Goal: Information Seeking & Learning: Learn about a topic

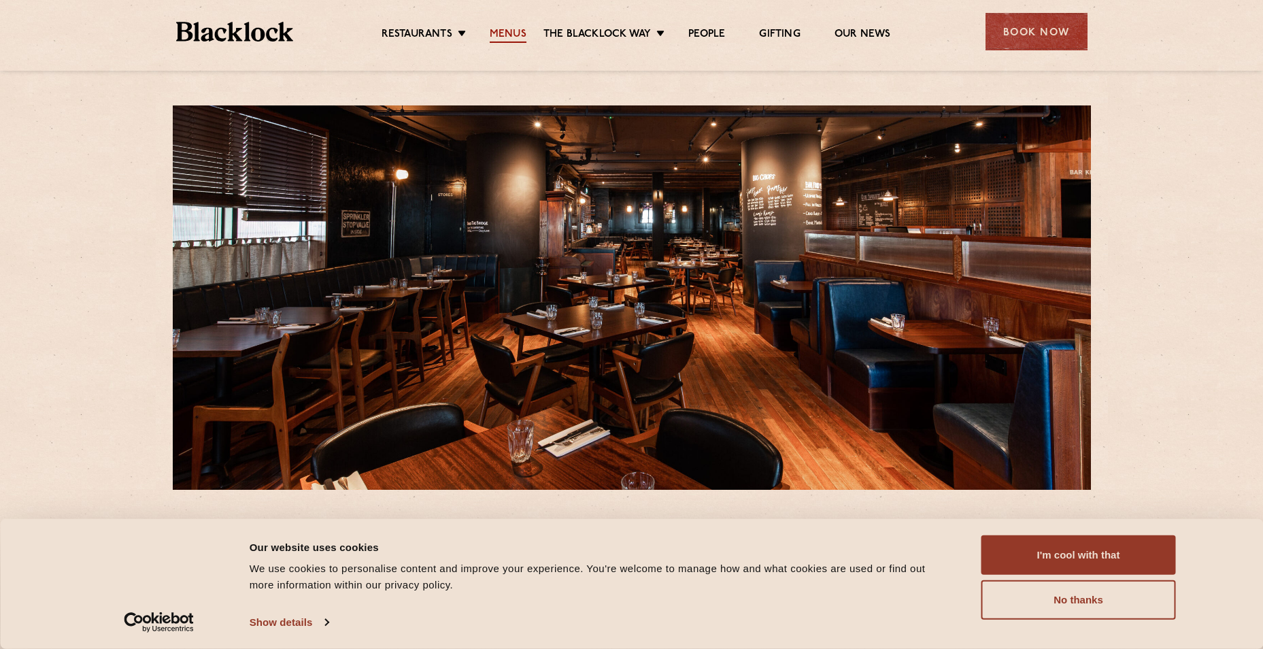
click at [507, 31] on link "Menus" at bounding box center [508, 35] width 37 height 15
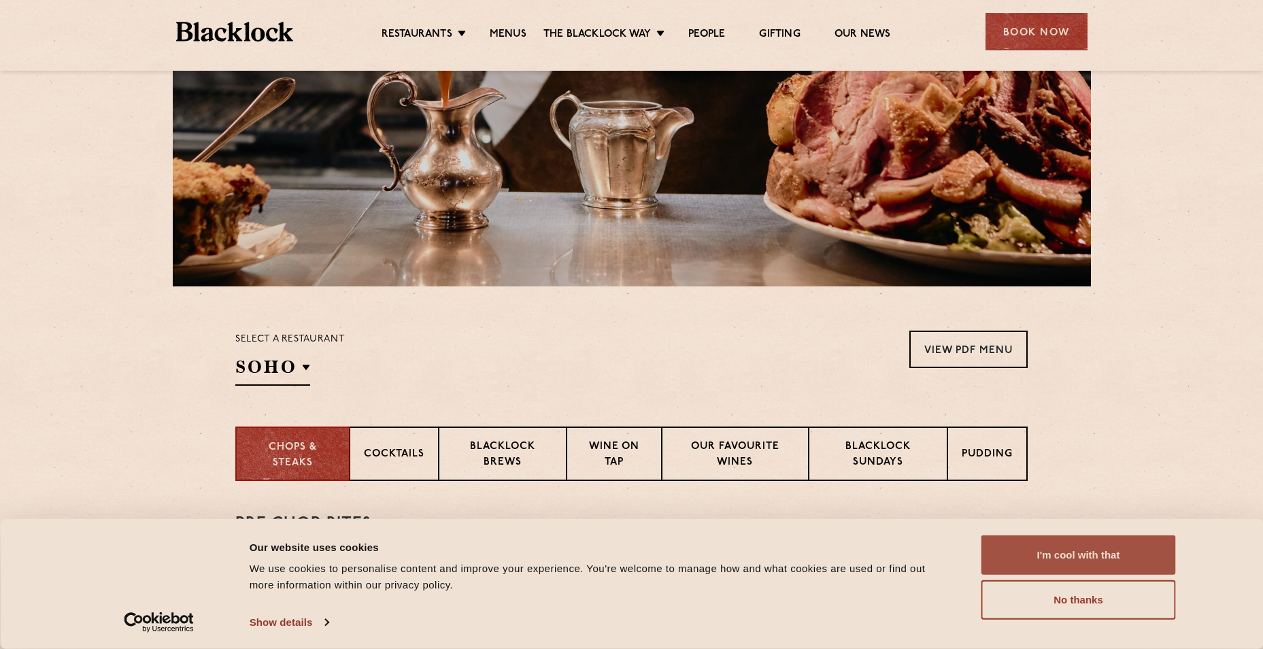
scroll to position [204, 0]
click at [1139, 552] on button "I'm cool with that" at bounding box center [1079, 554] width 195 height 39
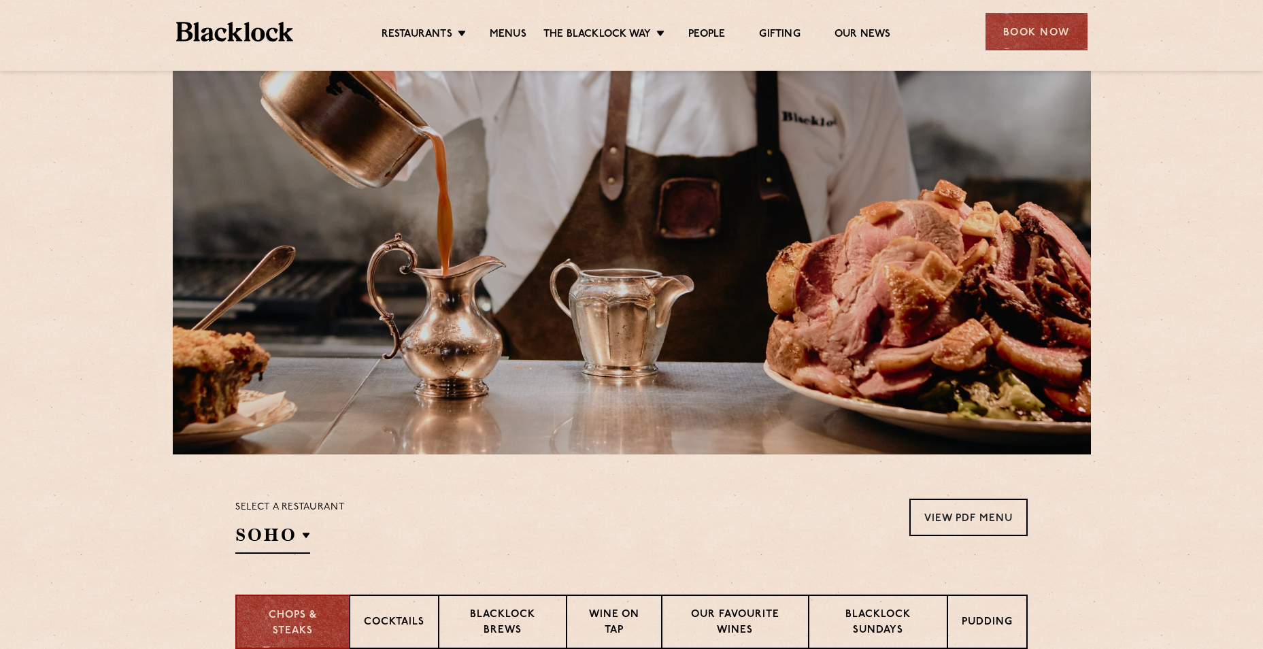
scroll to position [68, 0]
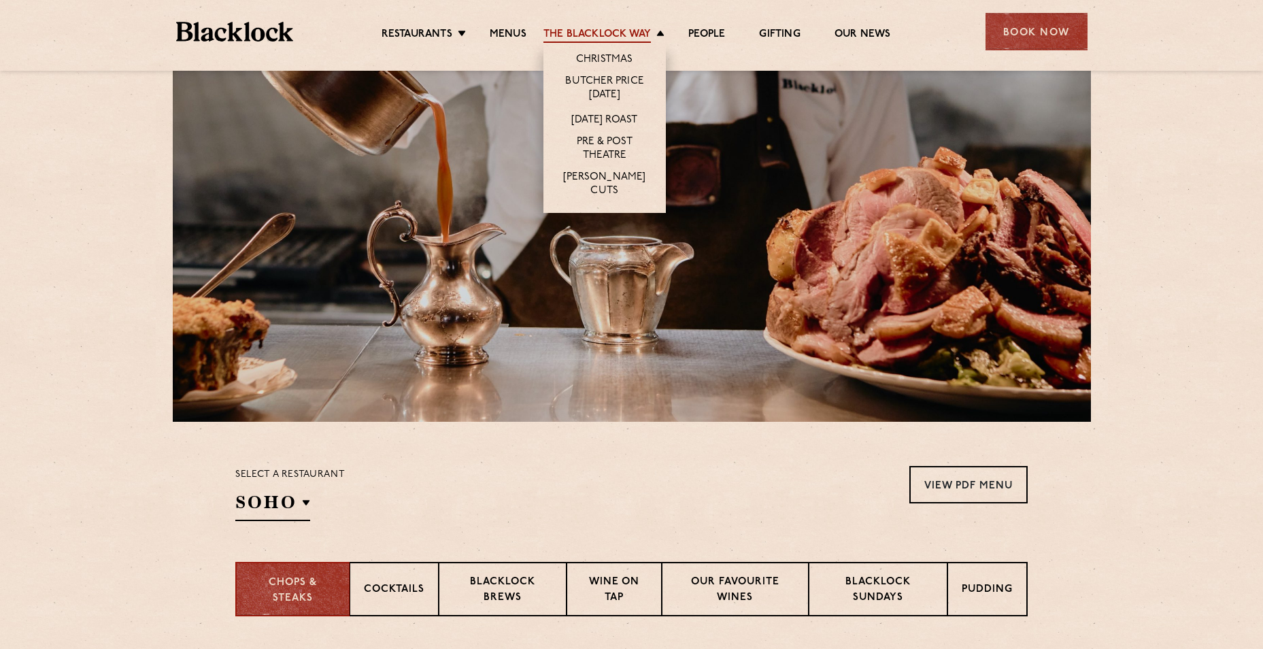
click at [612, 31] on link "The Blacklock Way" at bounding box center [597, 35] width 107 height 15
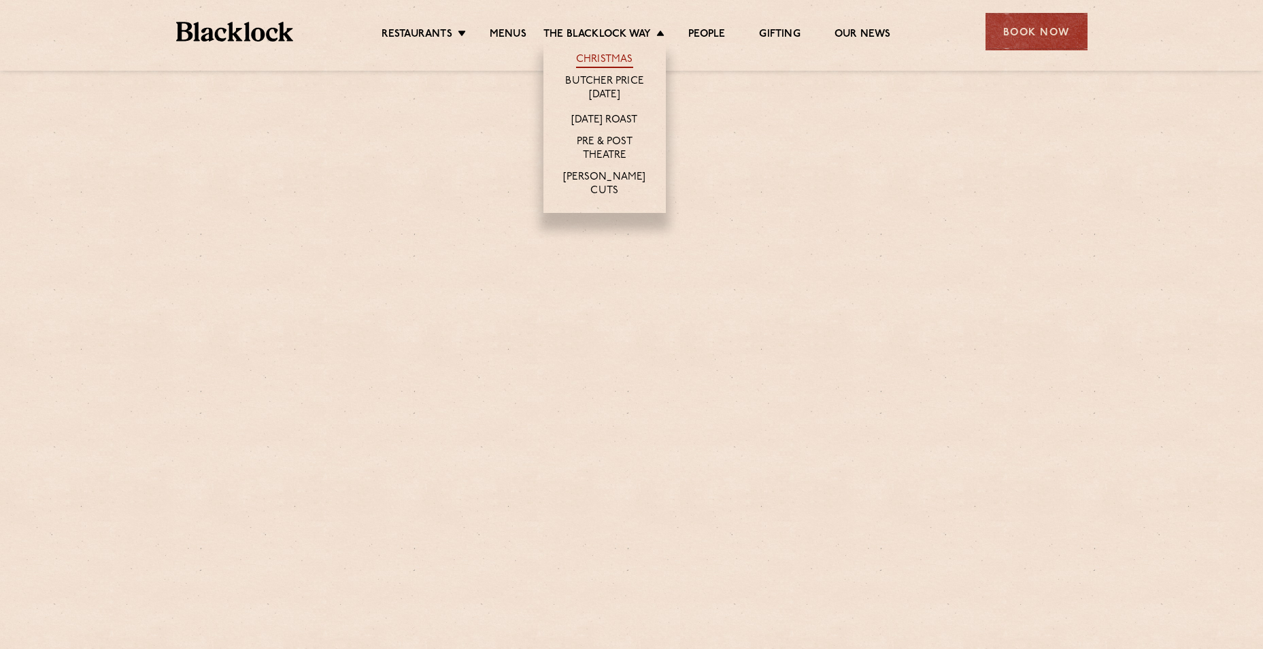
click at [625, 53] on link "Christmas" at bounding box center [604, 60] width 57 height 15
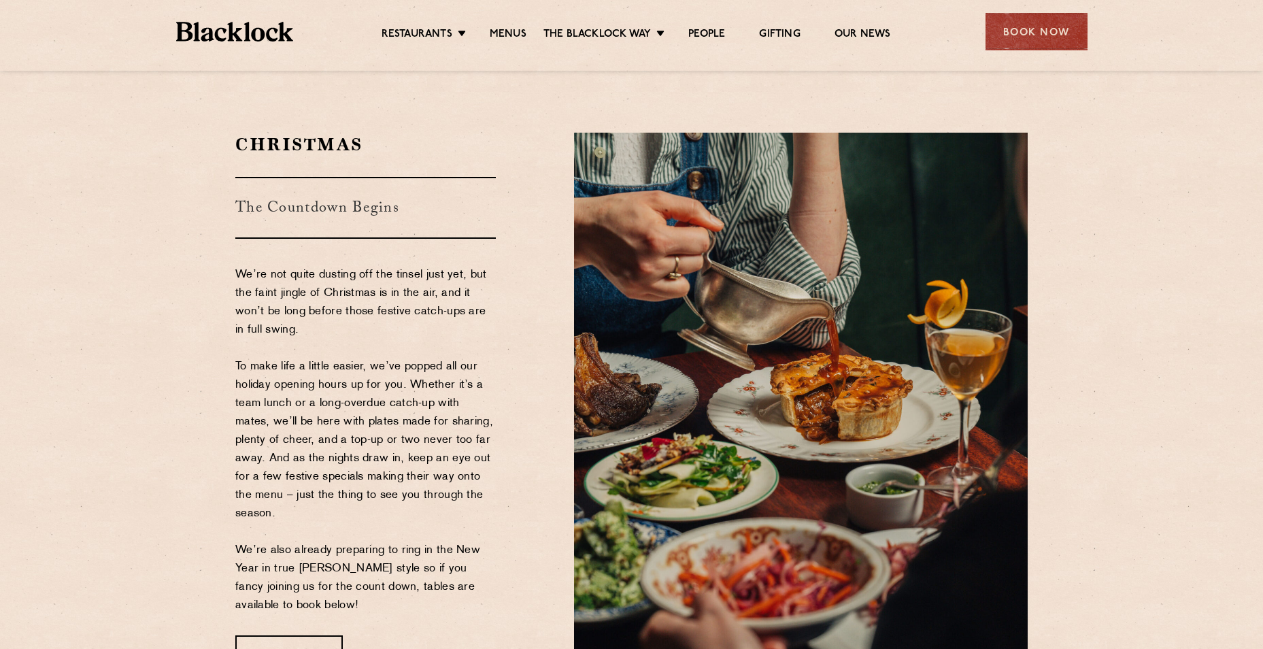
click at [134, 429] on section "Christmas The Countdown Begins We’re not quite dusting off the tinsel just yet,…" at bounding box center [631, 403] width 1263 height 622
click at [518, 35] on link "Menus" at bounding box center [508, 35] width 37 height 15
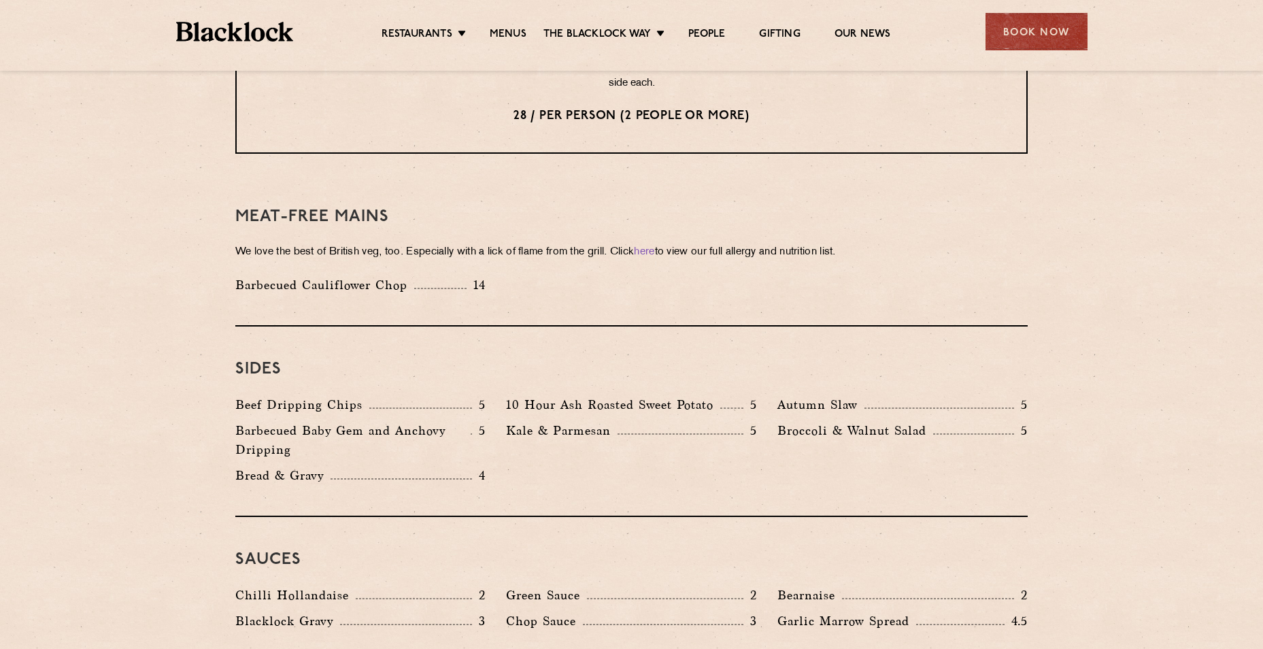
scroll to position [1837, 0]
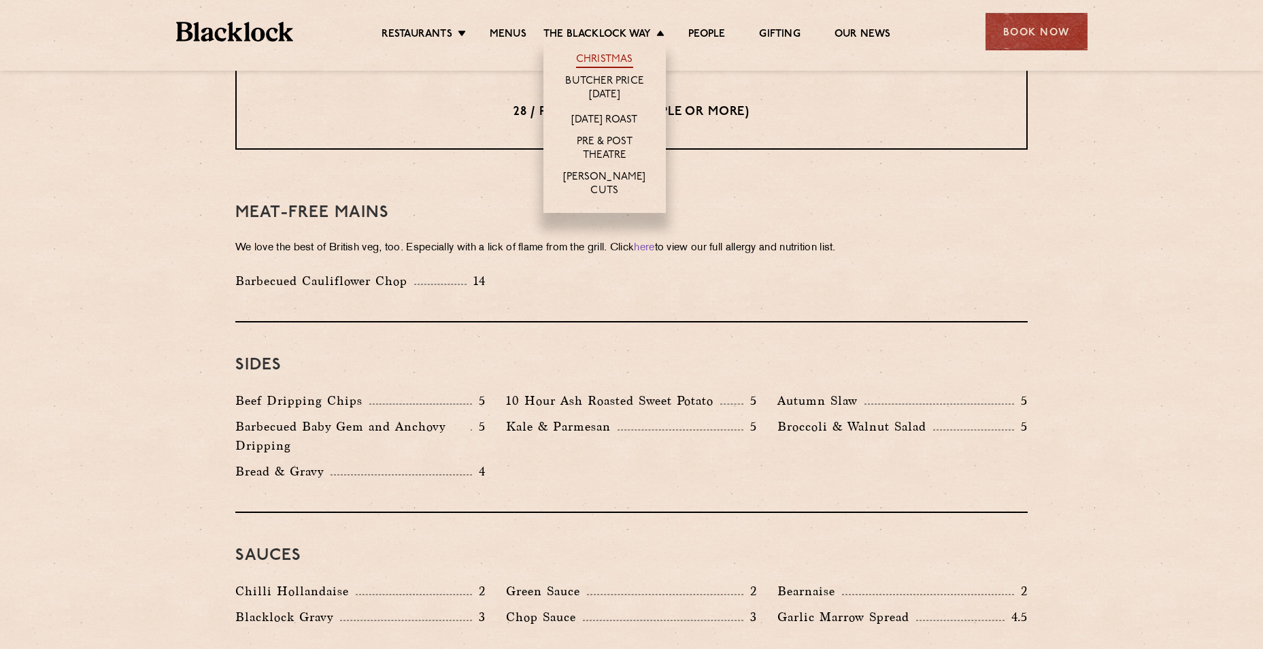
click at [623, 54] on link "Christmas" at bounding box center [604, 60] width 57 height 15
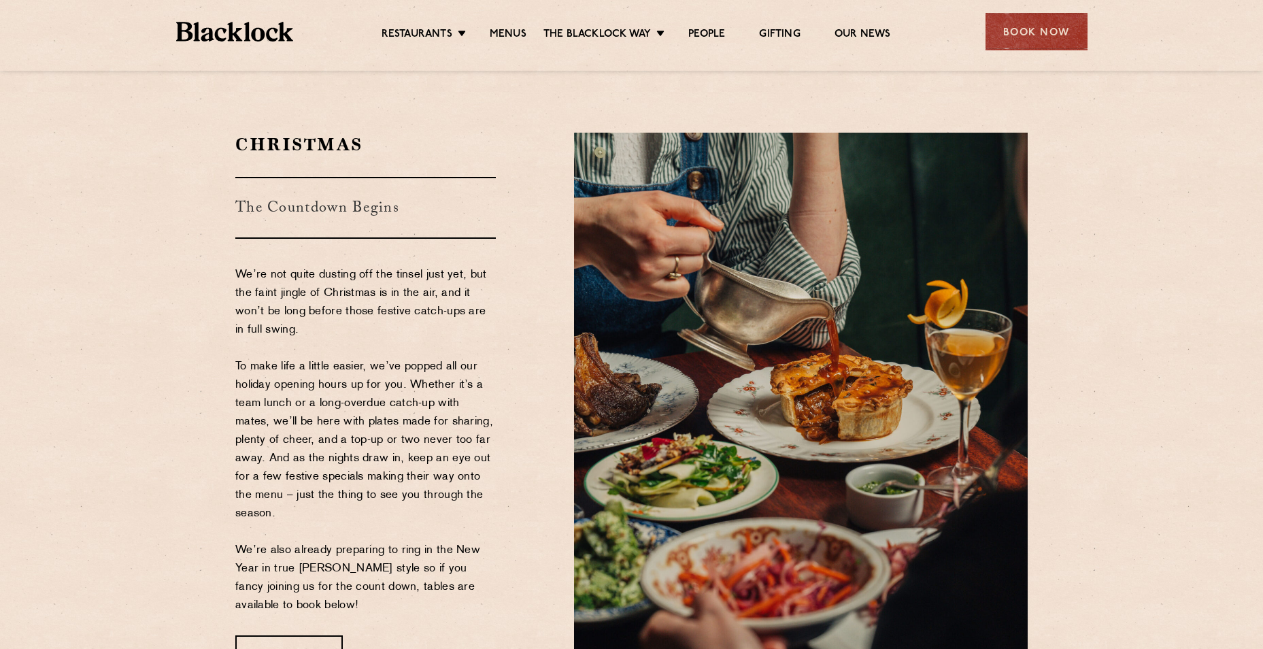
click at [364, 324] on p "We’re not quite dusting off the tinsel just yet, but the faint jingle of Christ…" at bounding box center [365, 440] width 261 height 349
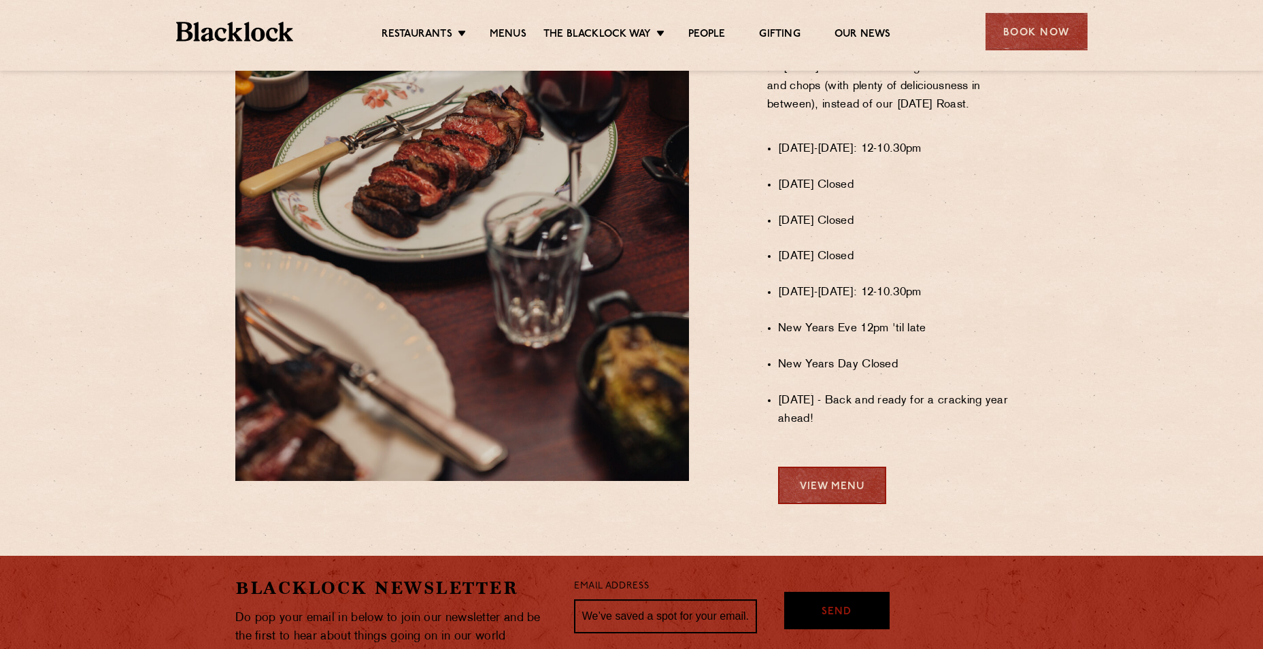
scroll to position [955, 0]
click at [858, 499] on link "View Menu" at bounding box center [832, 484] width 108 height 37
